Goal: Task Accomplishment & Management: Manage account settings

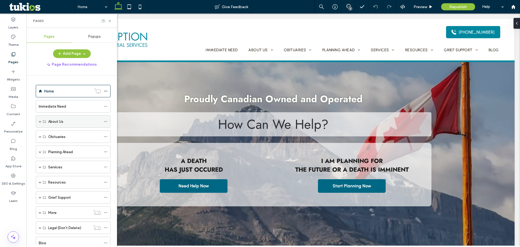
click at [39, 122] on span at bounding box center [40, 121] width 3 height 3
click at [40, 211] on span at bounding box center [40, 211] width 3 height 3
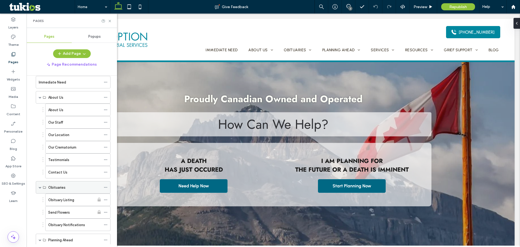
scroll to position [54, 0]
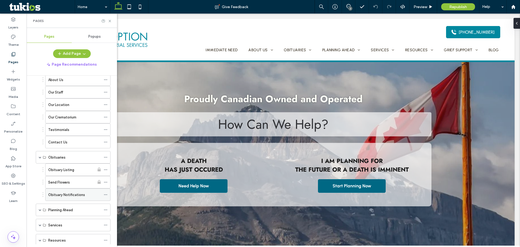
click at [67, 195] on label "Obituary Notifications" at bounding box center [66, 194] width 37 height 9
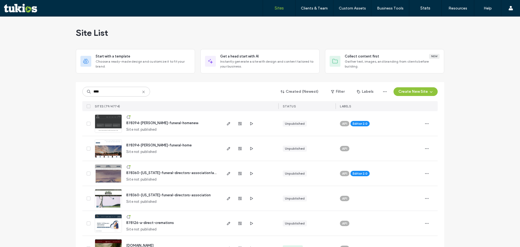
scroll to position [27, 0]
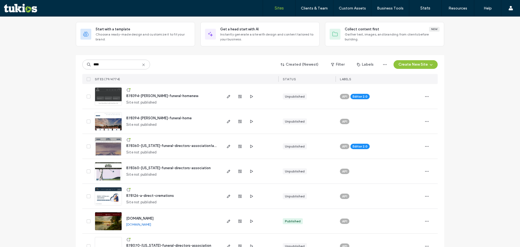
type input "****"
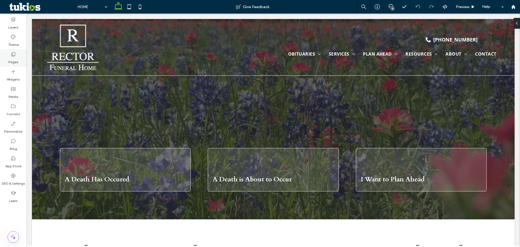
click at [14, 56] on icon at bounding box center [13, 53] width 5 height 5
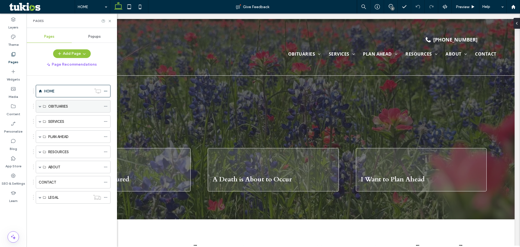
click at [39, 107] on span at bounding box center [40, 106] width 3 height 3
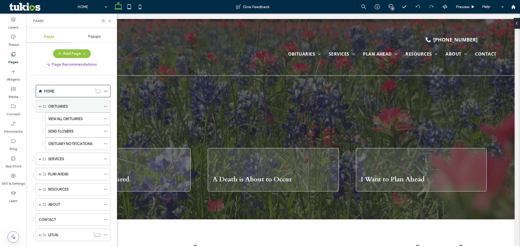
click at [39, 107] on span at bounding box center [40, 106] width 3 height 3
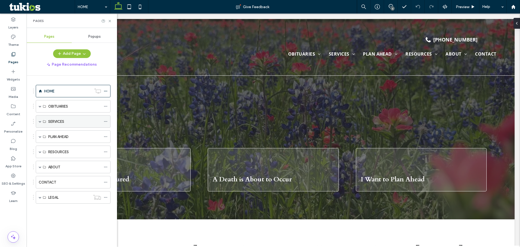
click at [41, 120] on span at bounding box center [40, 121] width 3 height 12
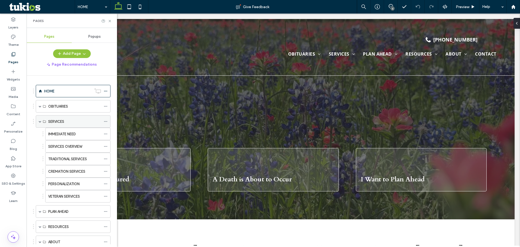
click at [41, 120] on span at bounding box center [40, 121] width 3 height 12
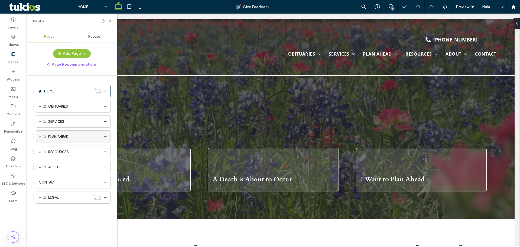
click at [40, 137] on span at bounding box center [40, 136] width 3 height 3
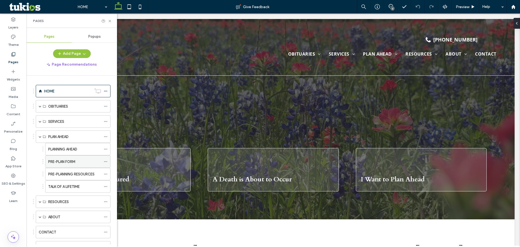
click at [61, 161] on label "PRE-PLAN FORM" at bounding box center [61, 161] width 27 height 9
click at [110, 21] on use at bounding box center [110, 21] width 2 height 2
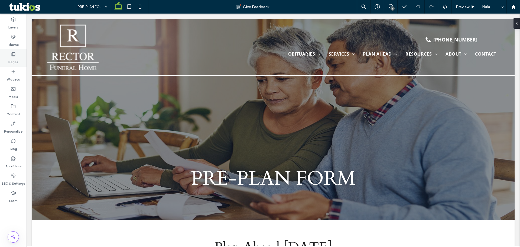
click at [13, 55] on icon at bounding box center [13, 53] width 5 height 5
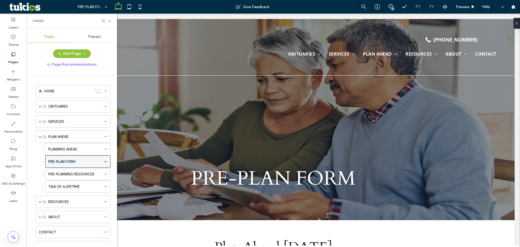
click at [106, 161] on icon at bounding box center [106, 162] width 4 height 4
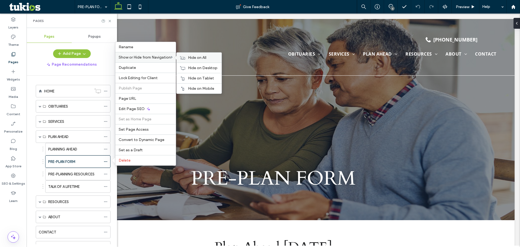
click at [181, 56] on icon at bounding box center [182, 58] width 5 height 4
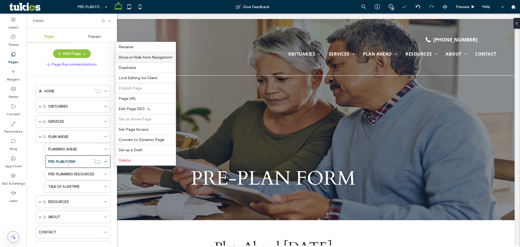
click at [37, 163] on div "PLANNING AHEAD PRE-PLAN FORM PRE-PLANNING RESOURCES TALK OF A LIFETIME" at bounding box center [71, 168] width 77 height 50
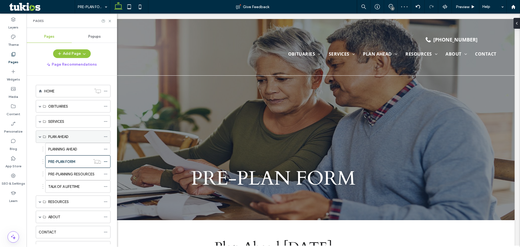
click at [40, 138] on span at bounding box center [40, 137] width 3 height 12
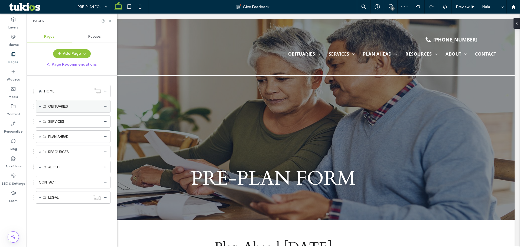
click at [39, 106] on span at bounding box center [40, 106] width 3 height 3
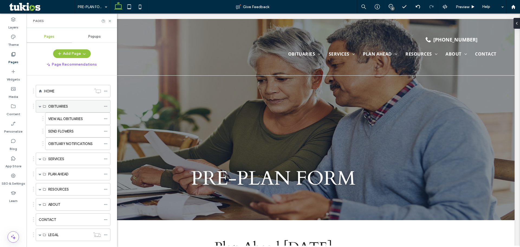
click at [39, 106] on span at bounding box center [40, 106] width 3 height 3
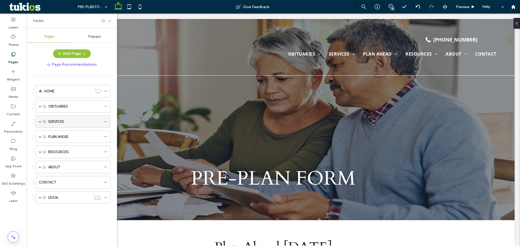
click at [40, 122] on span at bounding box center [40, 121] width 3 height 3
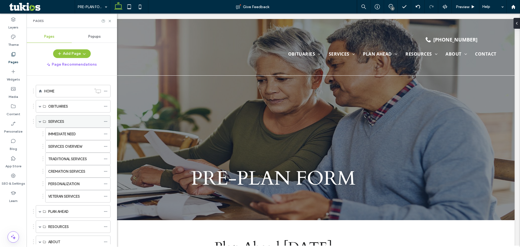
click at [40, 122] on span at bounding box center [40, 121] width 3 height 3
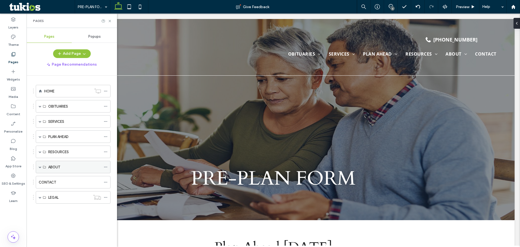
click at [41, 168] on span at bounding box center [40, 166] width 3 height 3
click at [40, 167] on span at bounding box center [40, 166] width 3 height 3
click at [52, 186] on div "CONTACT" at bounding box center [70, 182] width 62 height 12
click at [110, 22] on icon at bounding box center [110, 21] width 4 height 4
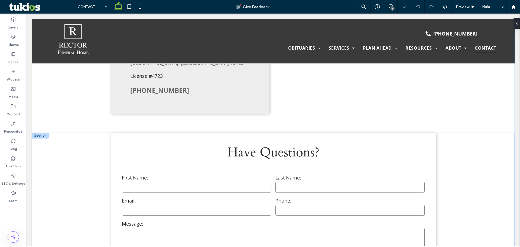
scroll to position [298, 0]
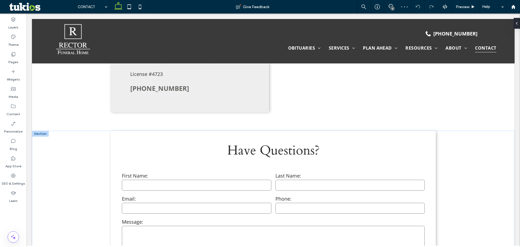
click at [42, 131] on div at bounding box center [40, 134] width 17 height 6
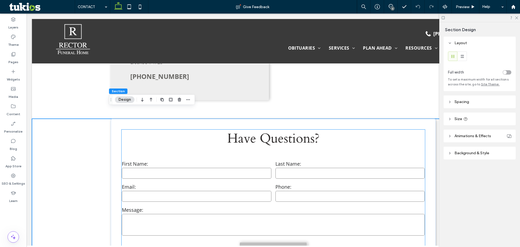
click at [122, 129] on h3 "Have Questions?" at bounding box center [273, 138] width 303 height 18
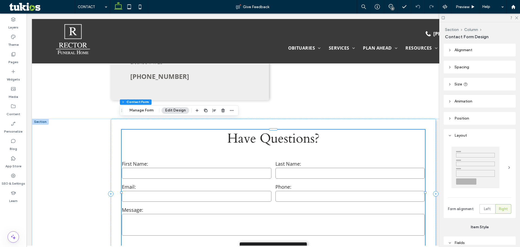
type input "*"
type input "***"
type input "*"
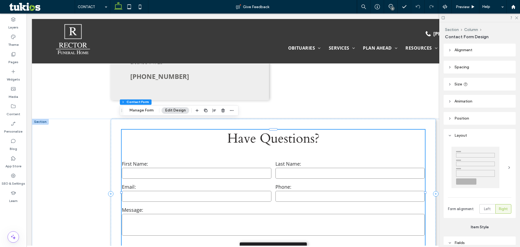
type input "***"
drag, startPoint x: 222, startPoint y: 110, endPoint x: 231, endPoint y: 97, distance: 15.9
click at [231, 97] on body ".wqwq-1{fill:#231f20;} .cls-1q, .cls-2q { fill-rule: evenodd; } .cls-2q { fill:…" at bounding box center [260, 123] width 520 height 247
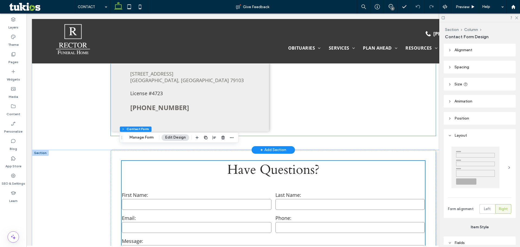
scroll to position [271, 0]
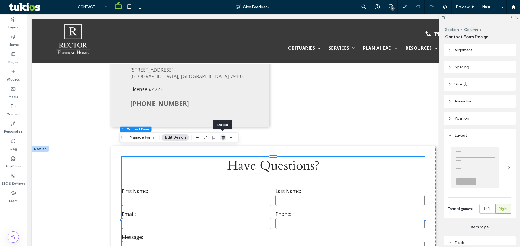
click at [222, 137] on icon "button" at bounding box center [223, 137] width 4 height 4
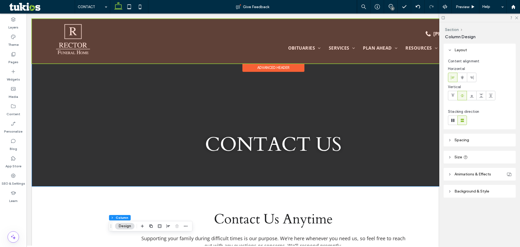
scroll to position [0, 0]
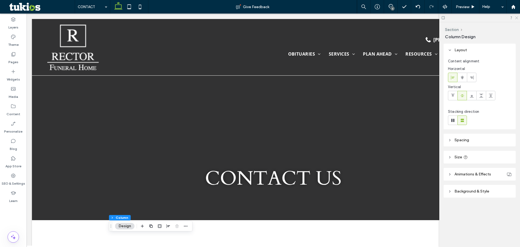
drag, startPoint x: 516, startPoint y: 17, endPoint x: 484, endPoint y: 6, distance: 34.3
click at [516, 17] on use at bounding box center [516, 18] width 3 height 3
